Goal: Task Accomplishment & Management: Manage account settings

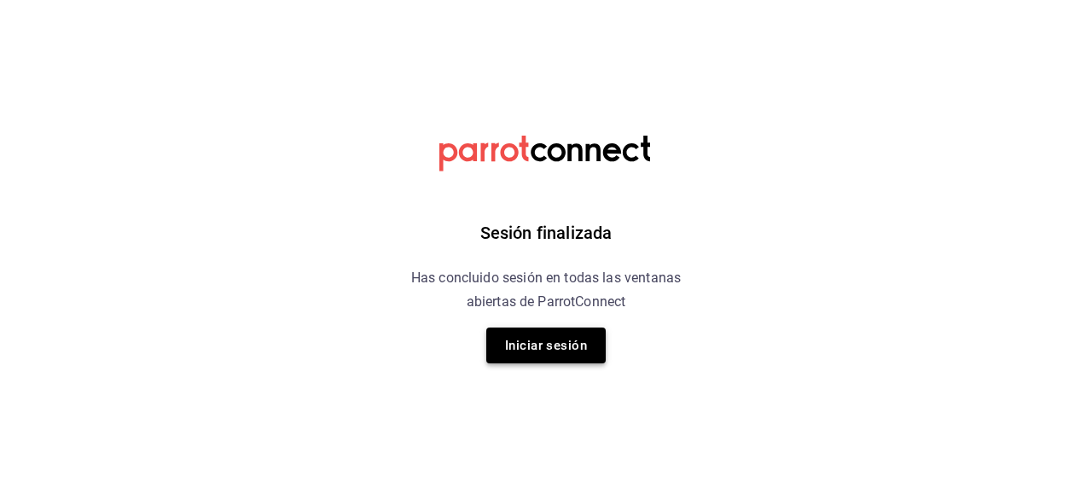
click at [554, 359] on button "Iniciar sesión" at bounding box center [545, 346] width 119 height 36
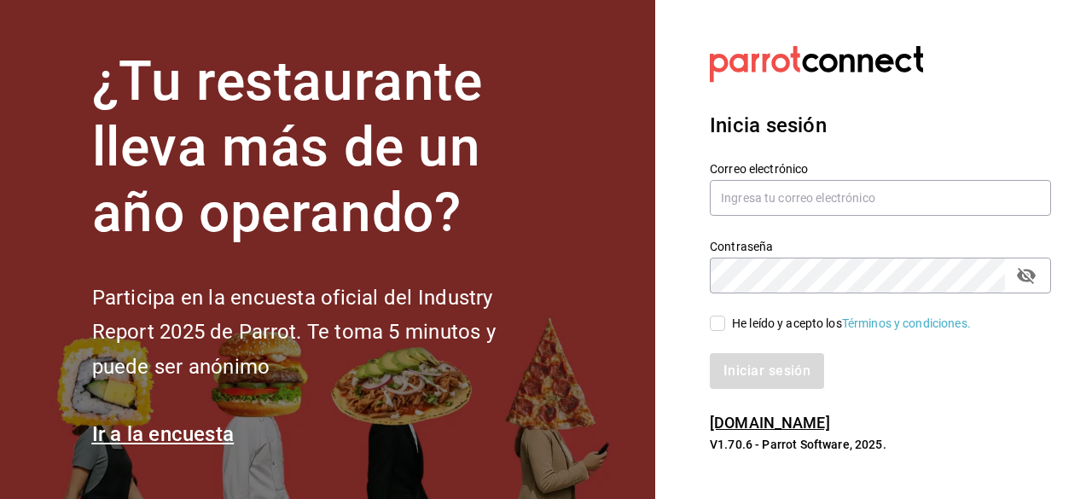
click at [554, 359] on section "¿Tu restaurante lleva más de un año operando? Participa en la encuesta oficial …" at bounding box center [327, 249] width 655 height 499
click at [753, 199] on input "text" at bounding box center [880, 198] width 341 height 36
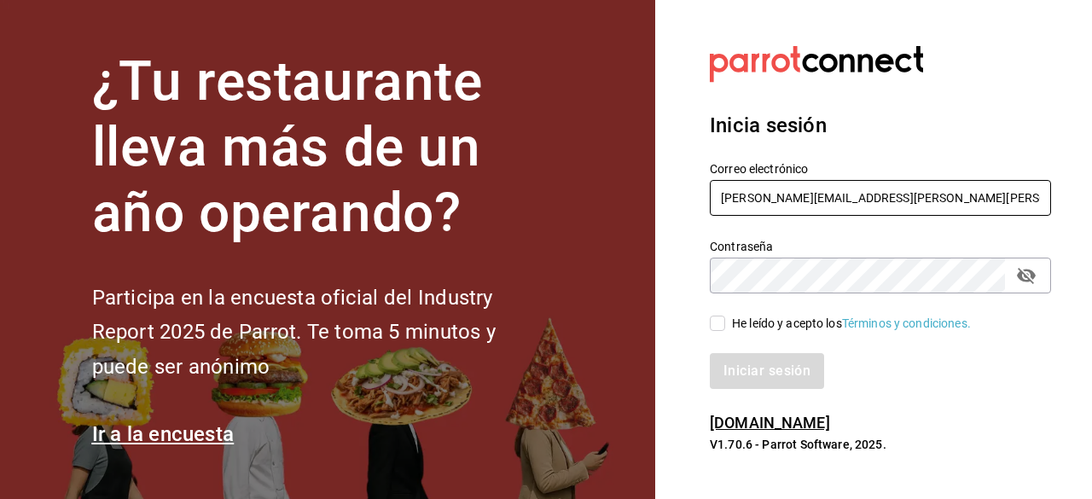
type input "[PERSON_NAME][EMAIL_ADDRESS][PERSON_NAME][PERSON_NAME][DOMAIN_NAME]"
click at [718, 325] on input "He leído y acepto los Términos y condiciones." at bounding box center [717, 323] width 15 height 15
checkbox input "true"
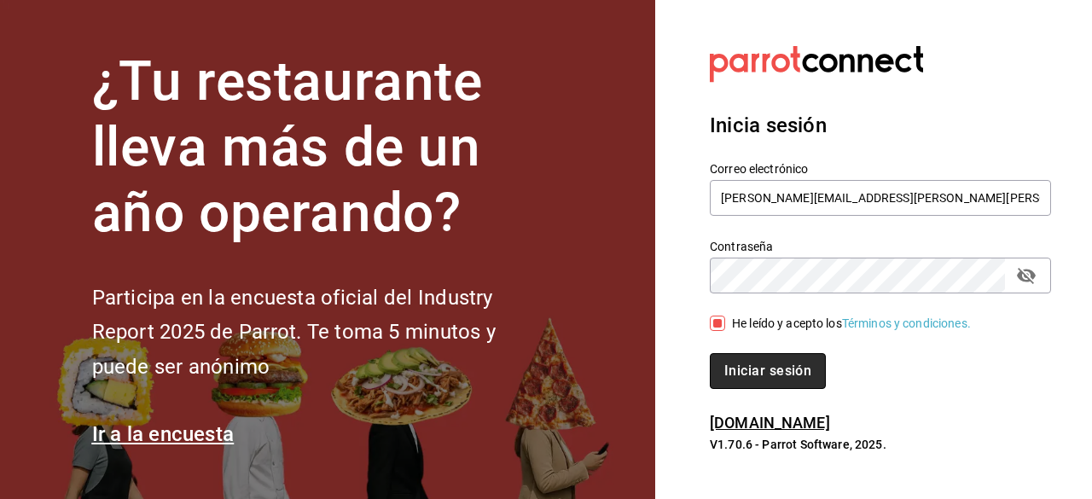
click at [749, 370] on button "Iniciar sesión" at bounding box center [768, 371] width 116 height 36
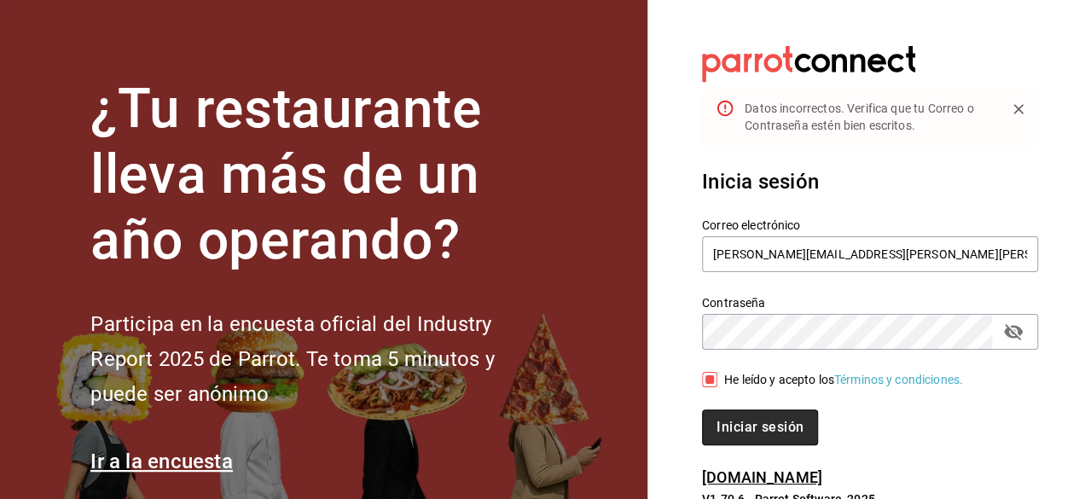
click at [753, 427] on button "Iniciar sesión" at bounding box center [760, 428] width 116 height 36
click at [1015, 334] on icon "passwordField" at bounding box center [1013, 332] width 19 height 16
click at [755, 424] on button "Iniciar sesión" at bounding box center [760, 428] width 116 height 36
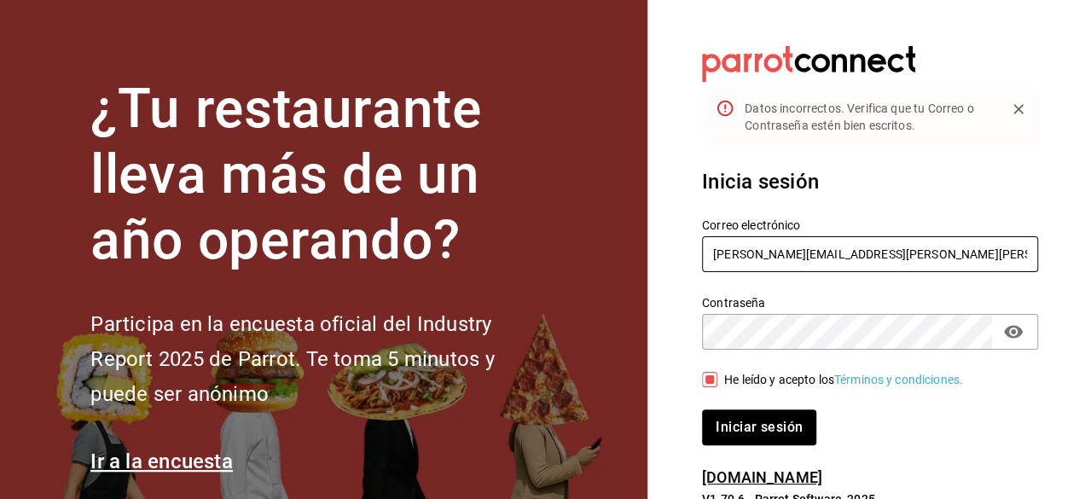
click at [783, 252] on input "[PERSON_NAME][EMAIL_ADDRESS][PERSON_NAME][PERSON_NAME][DOMAIN_NAME]" at bounding box center [870, 254] width 336 height 36
type input "[PERSON_NAME][EMAIL_ADDRESS][PERSON_NAME][PERSON_NAME][DOMAIN_NAME]"
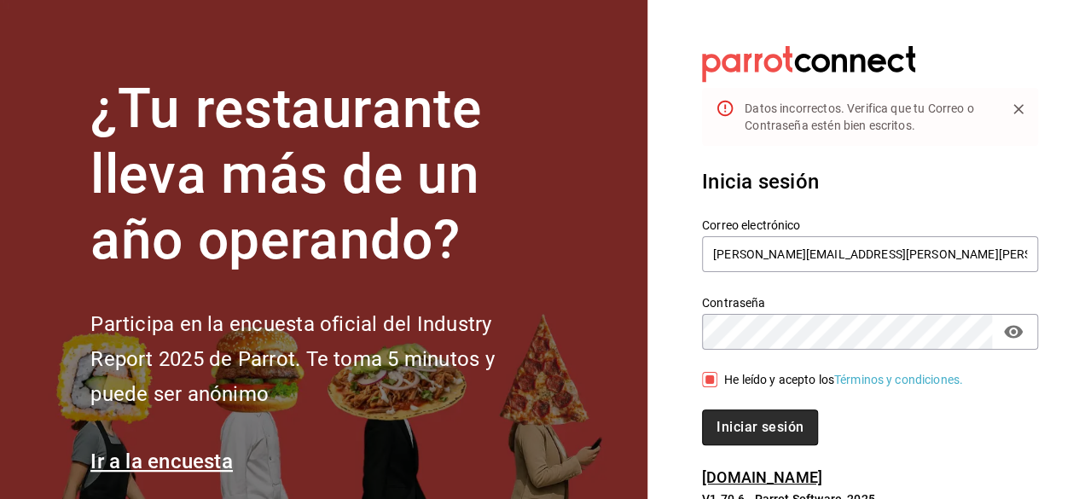
click at [754, 433] on button "Iniciar sesión" at bounding box center [760, 428] width 116 height 36
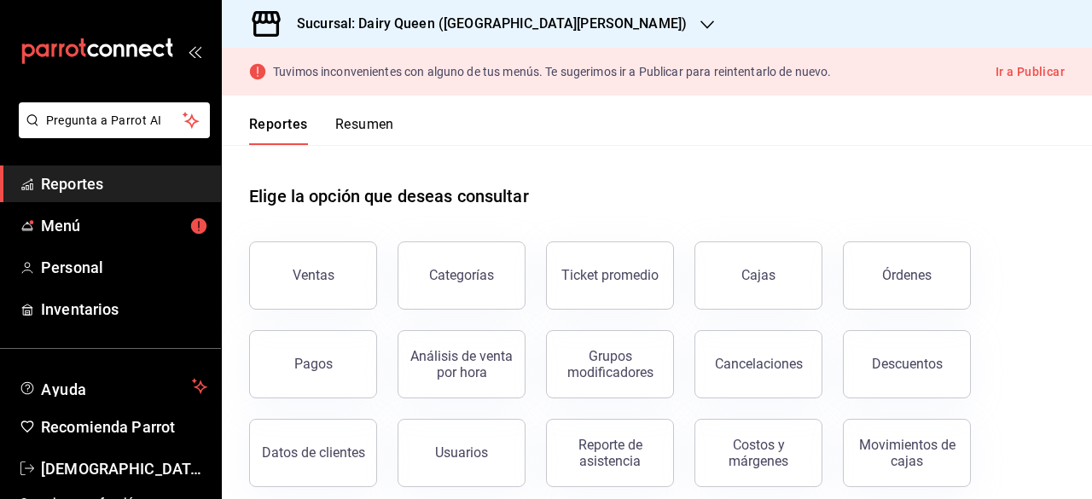
click at [701, 22] on icon "button" at bounding box center [708, 25] width 14 height 14
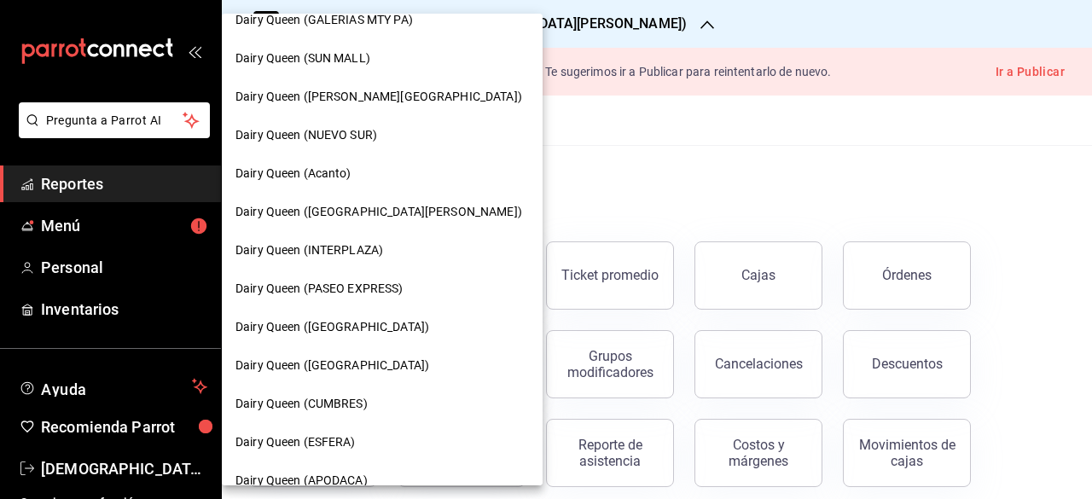
scroll to position [271, 0]
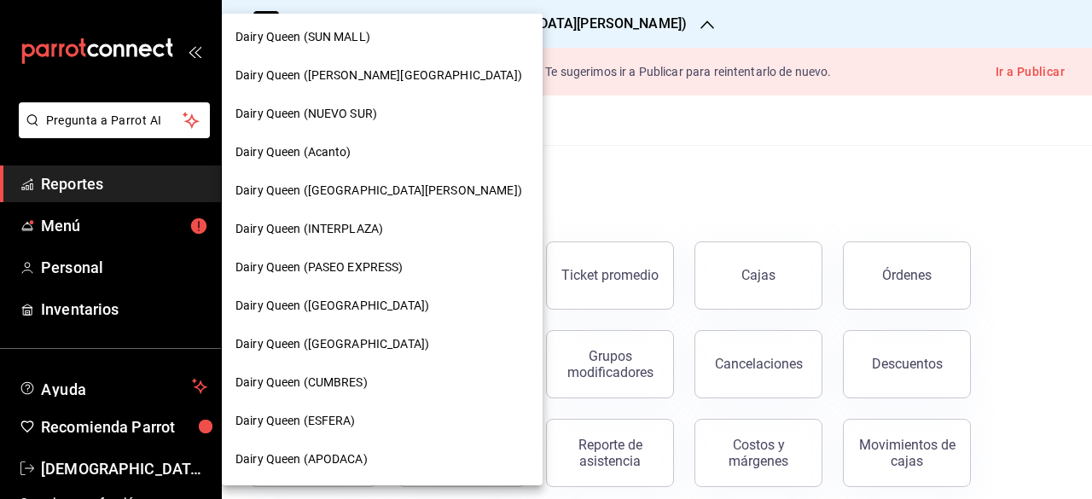
click at [328, 455] on span "Dairy Queen (APODACA)" at bounding box center [301, 460] width 132 height 18
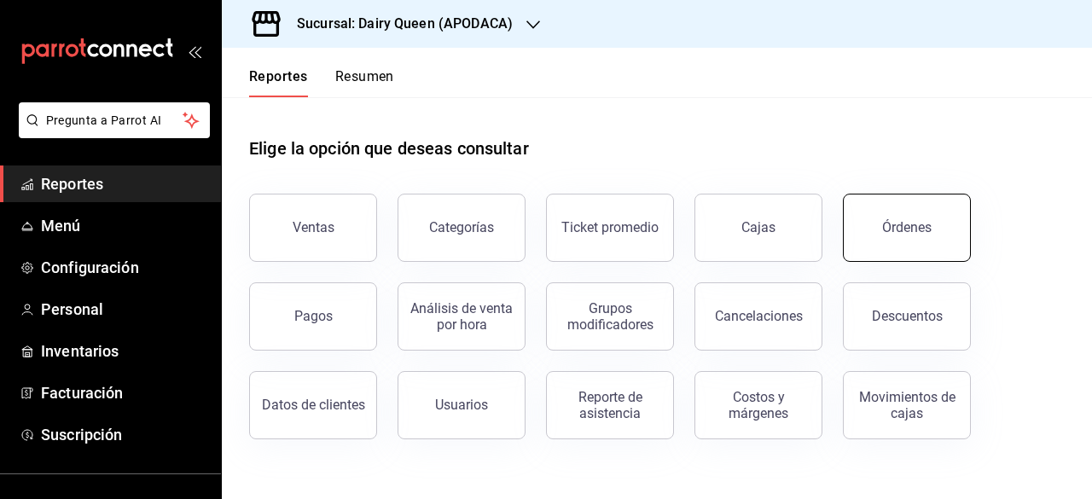
click at [923, 245] on button "Órdenes" at bounding box center [907, 228] width 128 height 68
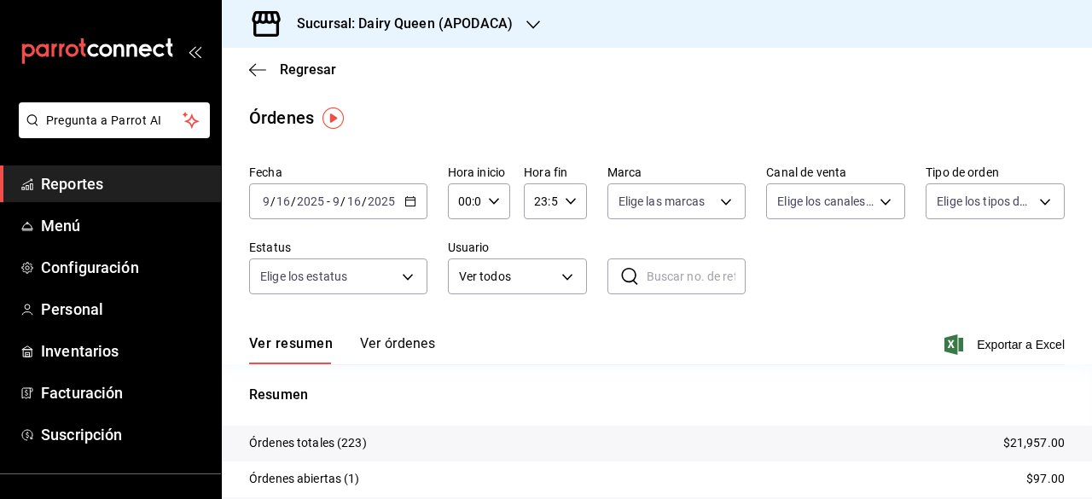
click at [340, 195] on span "/" at bounding box center [342, 202] width 5 height 14
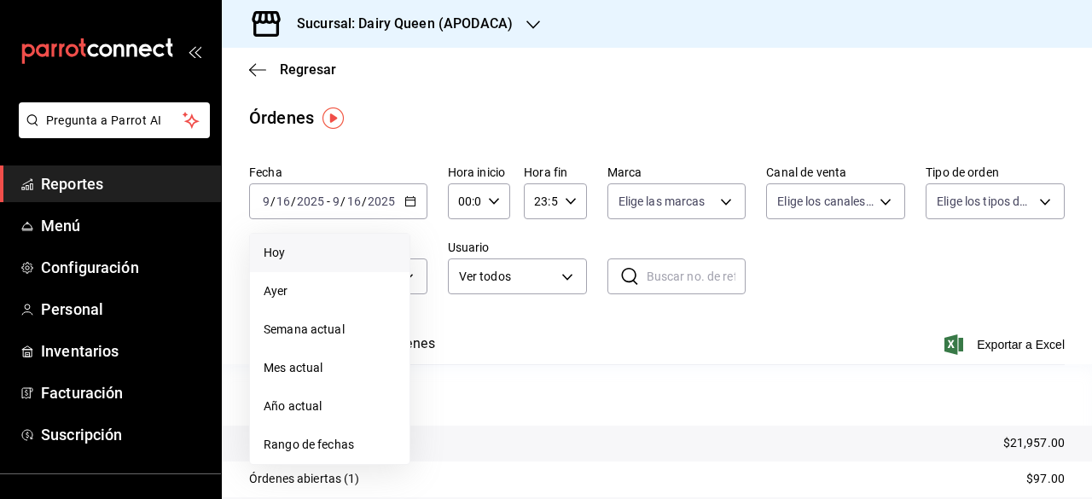
click at [276, 256] on span "Hoy" at bounding box center [330, 253] width 132 height 18
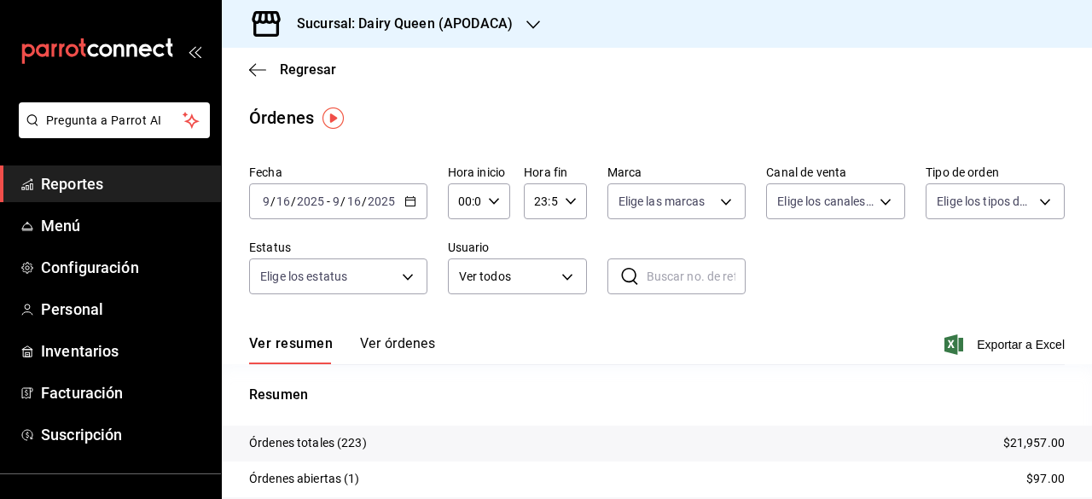
click at [390, 347] on button "Ver órdenes" at bounding box center [397, 349] width 75 height 29
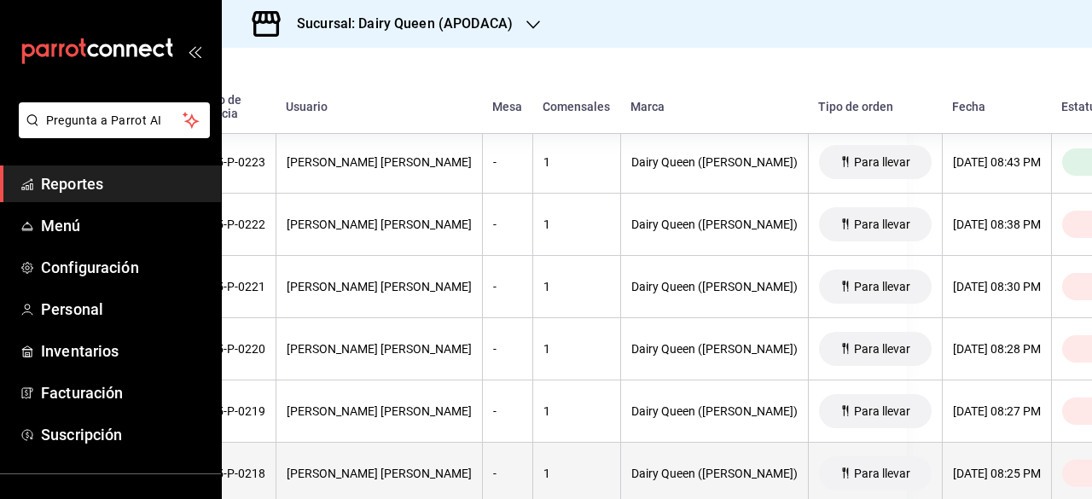
scroll to position [319, 186]
